Goal: Find specific page/section: Find specific page/section

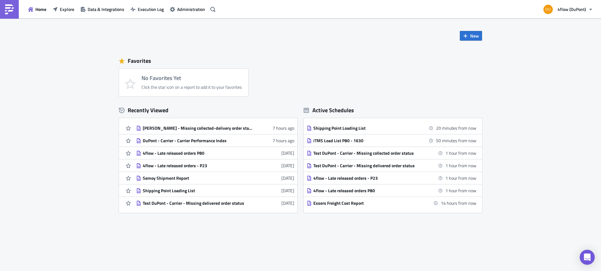
click at [203, 128] on div "[PERSON_NAME] - Missing collected-delivery order status" at bounding box center [198, 129] width 110 height 6
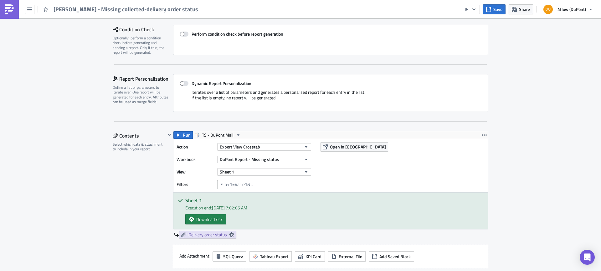
scroll to position [136, 0]
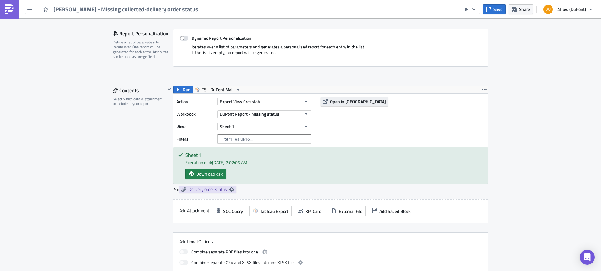
click at [344, 103] on span "Open in [GEOGRAPHIC_DATA]" at bounding box center [358, 101] width 56 height 7
click at [333, 102] on span "Open in [GEOGRAPHIC_DATA]" at bounding box center [358, 101] width 56 height 7
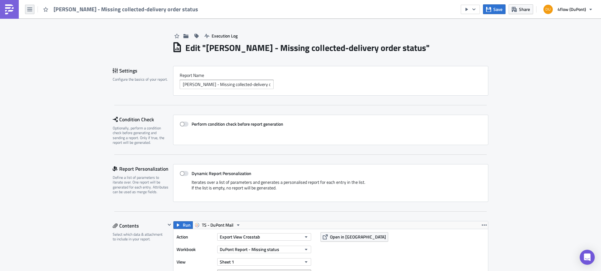
click at [28, 10] on icon "button" at bounding box center [29, 9] width 5 height 5
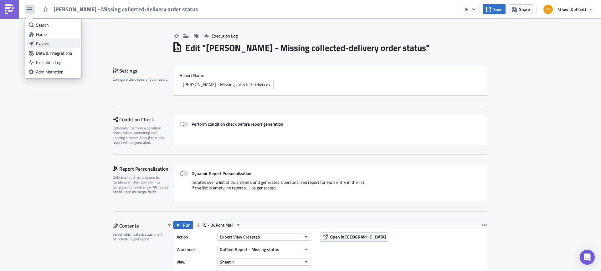
click at [48, 43] on div "Explore" at bounding box center [57, 44] width 42 height 6
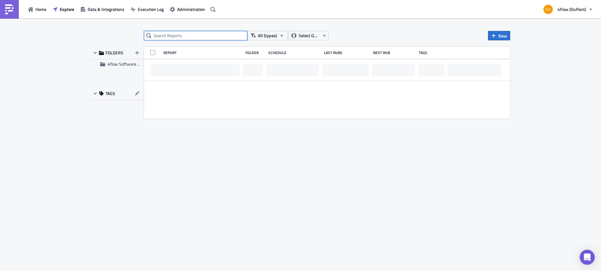
click at [182, 34] on input "text" at bounding box center [195, 35] width 103 height 9
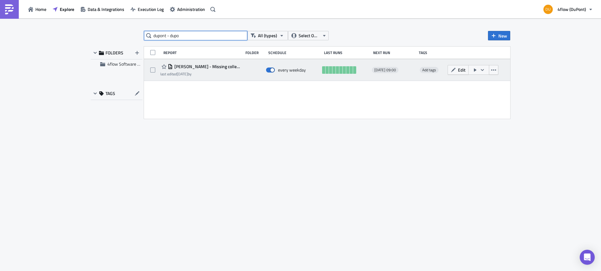
type input "dupont - dupo"
click at [226, 66] on span "[PERSON_NAME] - Missing collected-delivery order status" at bounding box center [206, 67] width 67 height 6
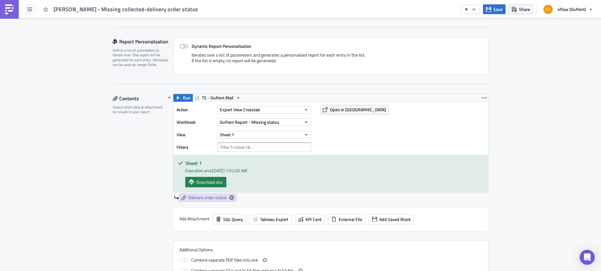
scroll to position [125, 0]
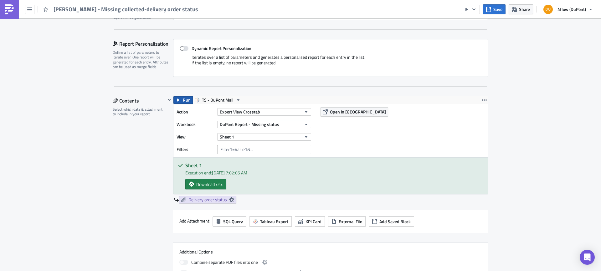
click at [177, 101] on icon "button" at bounding box center [178, 100] width 3 height 3
click at [338, 116] on button "Open in [GEOGRAPHIC_DATA]" at bounding box center [355, 111] width 68 height 9
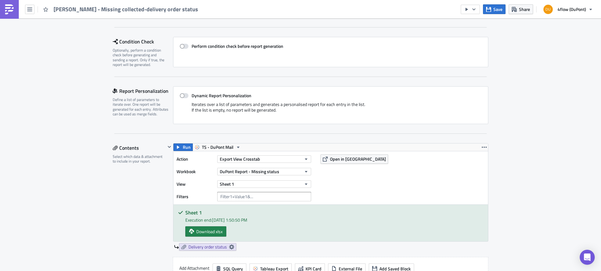
scroll to position [0, 0]
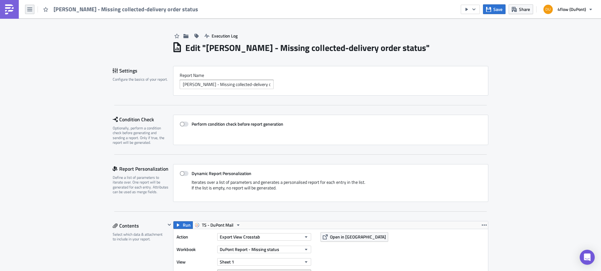
click at [31, 13] on button "button" at bounding box center [29, 9] width 9 height 9
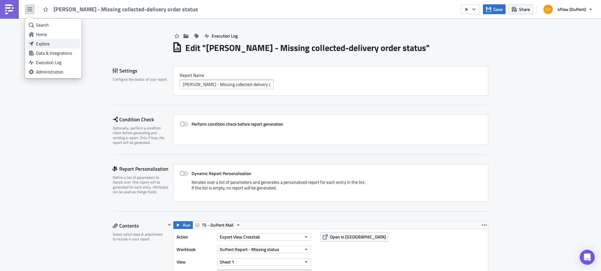
click at [46, 44] on div "Explore" at bounding box center [57, 44] width 42 height 6
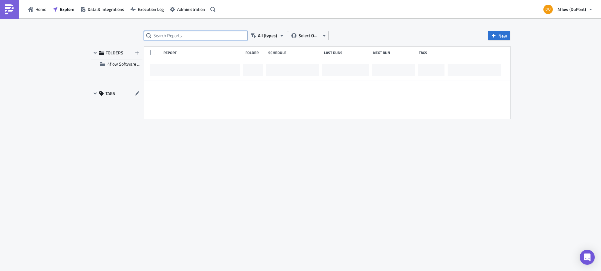
click at [185, 34] on input "text" at bounding box center [195, 35] width 103 height 9
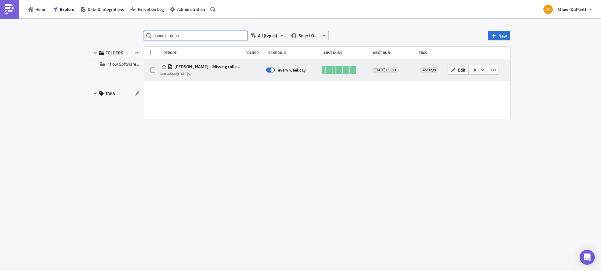
type input "dupont - dupo"
click at [485, 72] on button "button" at bounding box center [478, 70] width 21 height 10
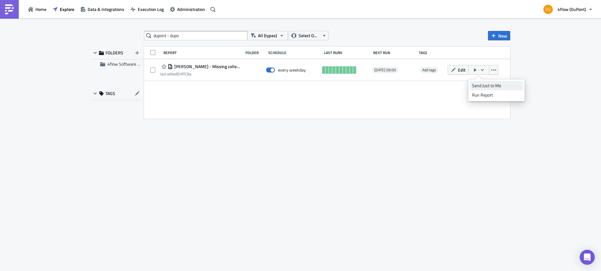
click at [491, 85] on div "Send Just to Me" at bounding box center [496, 86] width 49 height 6
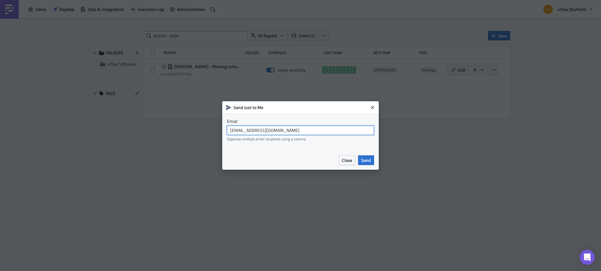
click at [292, 129] on input "dupont_planning@4flow.com" at bounding box center [300, 130] width 147 height 9
type input "[PERSON_NAME][EMAIL_ADDRESS][DOMAIN_NAME]"
click at [366, 160] on span "Send" at bounding box center [366, 160] width 10 height 7
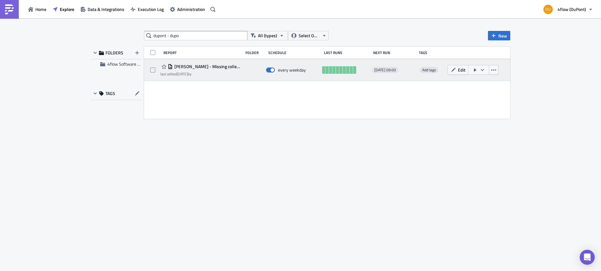
click at [225, 66] on span "[PERSON_NAME] - Missing collected-delivery order status" at bounding box center [206, 67] width 67 height 6
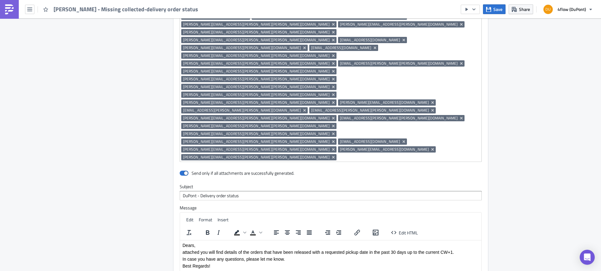
scroll to position [480, 0]
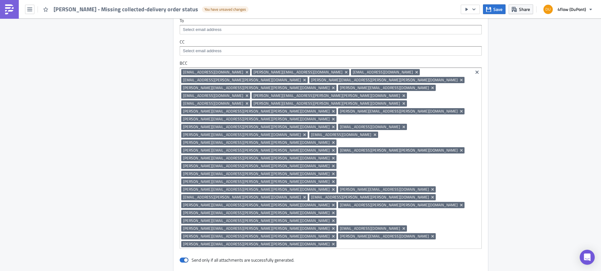
drag, startPoint x: 458, startPoint y: 342, endPoint x: 406, endPoint y: 338, distance: 51.5
drag, startPoint x: 449, startPoint y: 339, endPoint x: 406, endPoint y: 339, distance: 42.9
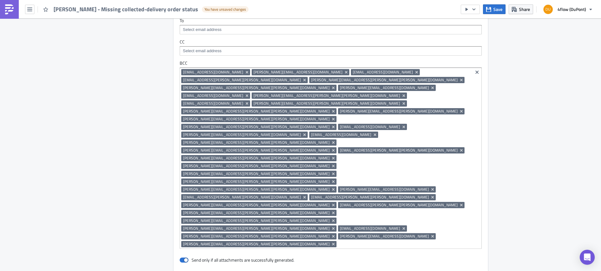
copy p "+ all future deliveries."
click at [28, 13] on button "button" at bounding box center [29, 9] width 9 height 9
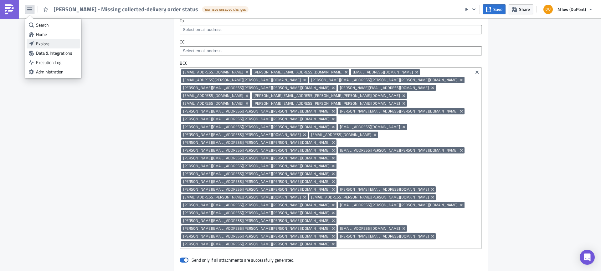
click at [40, 44] on div "Explore" at bounding box center [57, 44] width 42 height 6
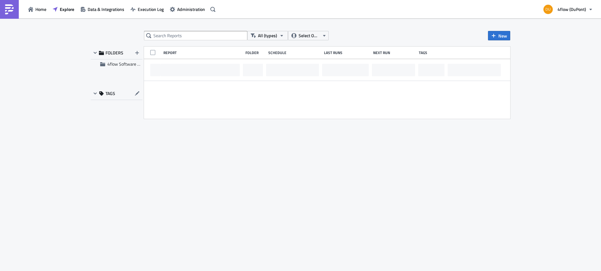
click at [163, 38] on input "text" at bounding box center [195, 35] width 103 height 9
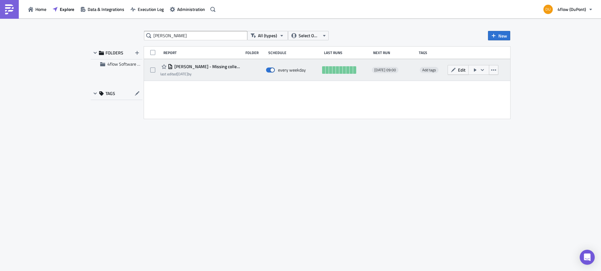
type input "[PERSON_NAME]"
click at [211, 64] on span "[PERSON_NAME] - Missing collected-delivery order status" at bounding box center [206, 67] width 67 height 6
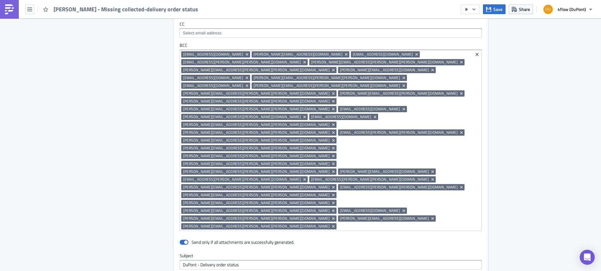
scroll to position [470, 0]
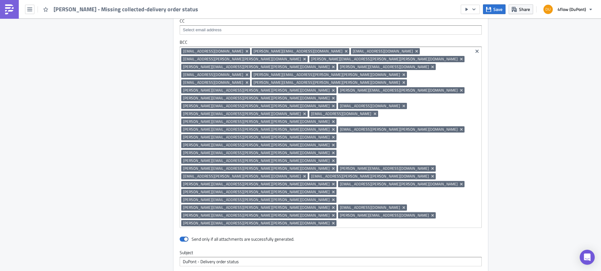
drag, startPoint x: 407, startPoint y: 319, endPoint x: 452, endPoint y: 318, distance: 45.1
click at [493, 8] on button "Save" at bounding box center [494, 9] width 23 height 10
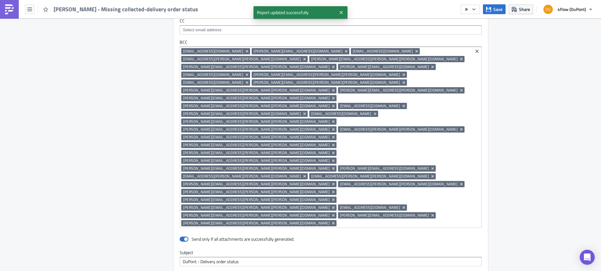
click at [25, 12] on div "[PERSON_NAME] - Missing collected-delivery order status" at bounding box center [101, 9] width 202 height 18
click at [31, 7] on icon "button" at bounding box center [29, 9] width 5 height 5
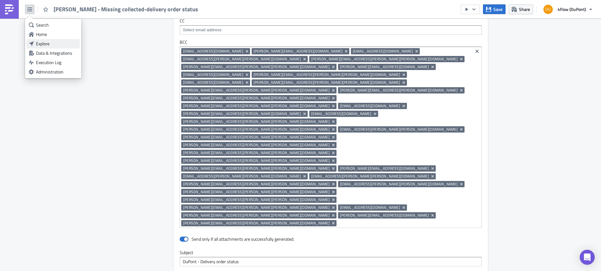
click at [54, 47] on div "Explore" at bounding box center [57, 44] width 42 height 6
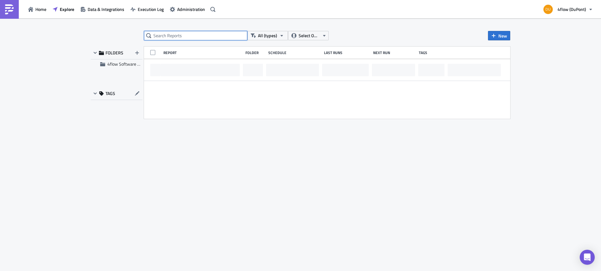
click at [185, 38] on input "text" at bounding box center [195, 35] width 103 height 9
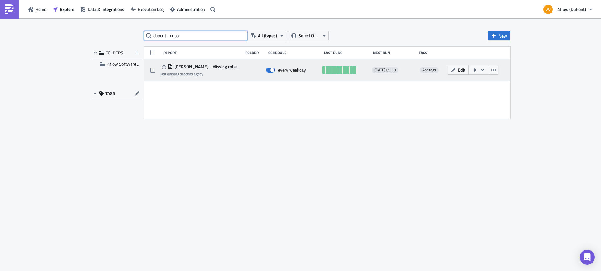
type input "dupont - dupo"
click at [197, 69] on span "[PERSON_NAME] - Missing collected-delivery order status" at bounding box center [206, 67] width 67 height 6
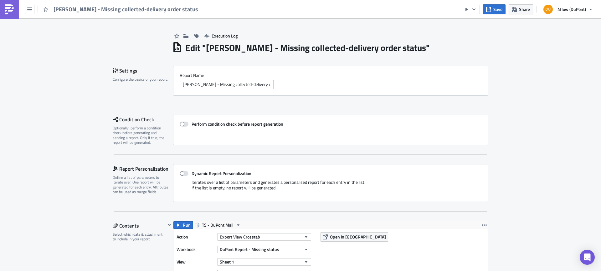
scroll to position [125, 0]
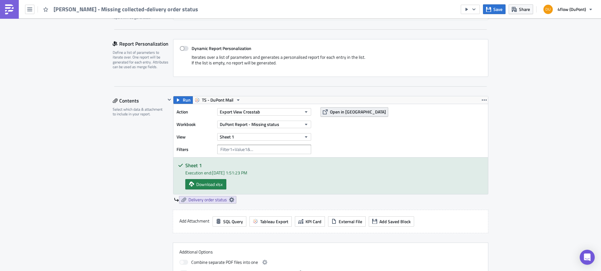
click at [335, 112] on span "Open in [GEOGRAPHIC_DATA]" at bounding box center [358, 112] width 56 height 7
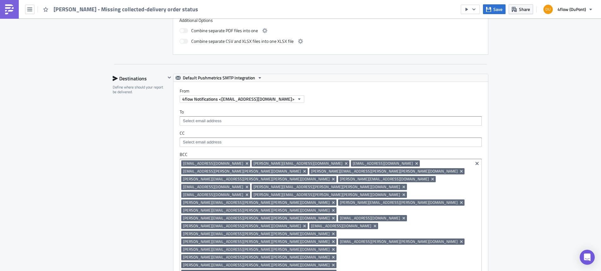
scroll to position [344, 0]
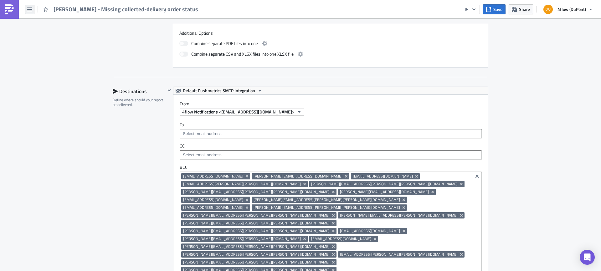
click at [30, 8] on icon "button" at bounding box center [29, 9] width 5 height 5
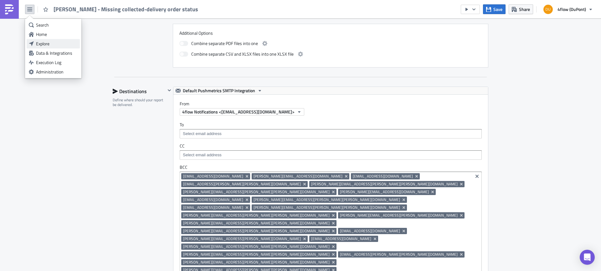
click at [41, 42] on div "Explore" at bounding box center [57, 44] width 42 height 6
